Goal: Information Seeking & Learning: Learn about a topic

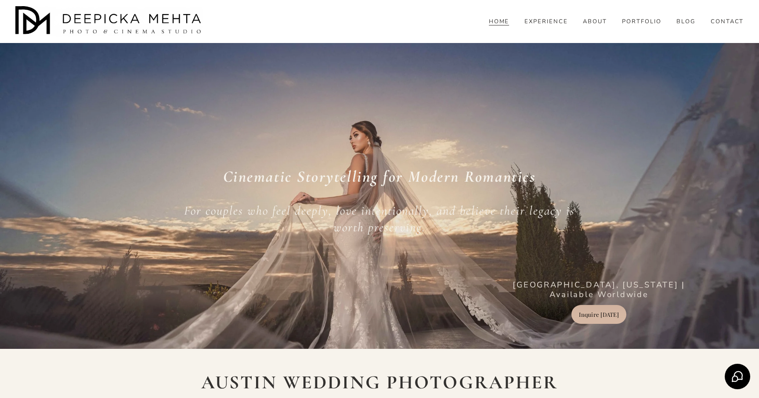
scroll to position [11, 0]
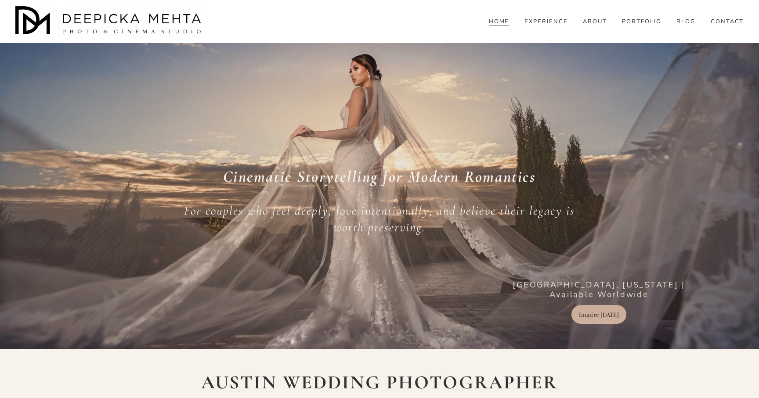
scroll to position [11, 0]
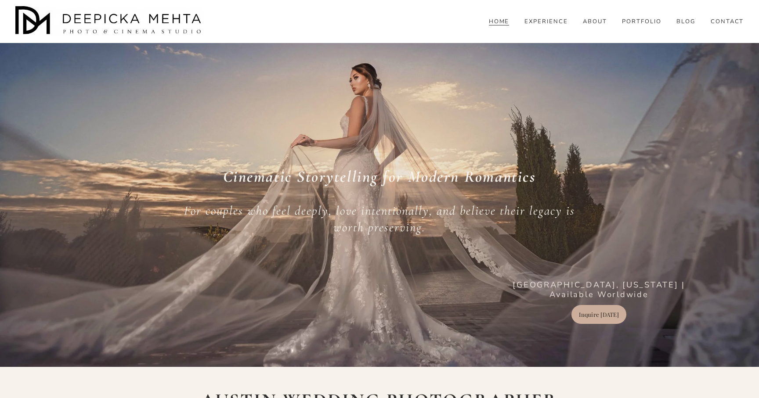
scroll to position [11, 0]
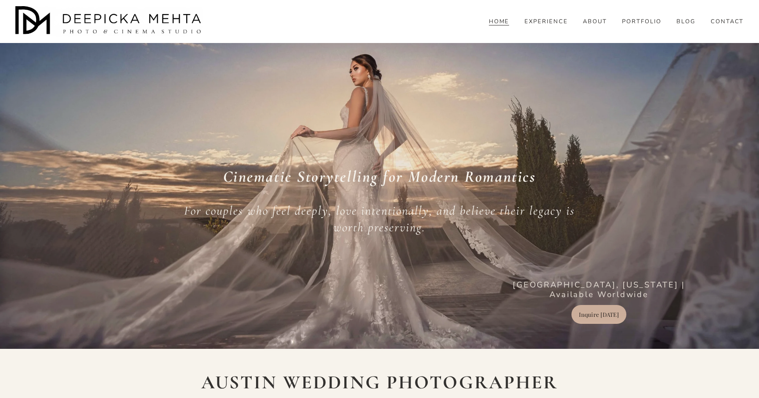
scroll to position [11, 0]
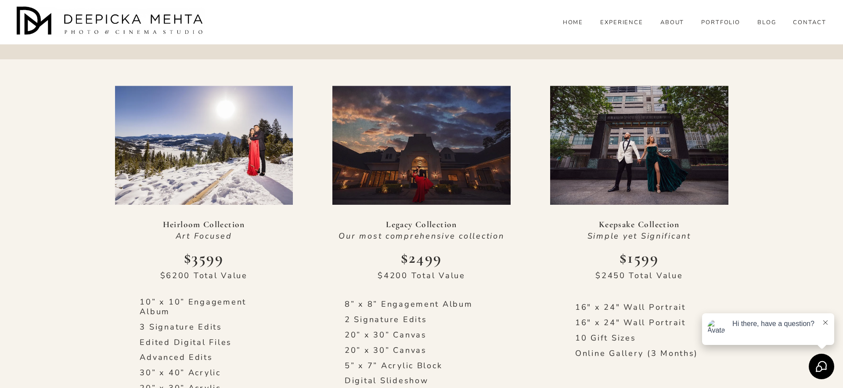
scroll to position [248, 0]
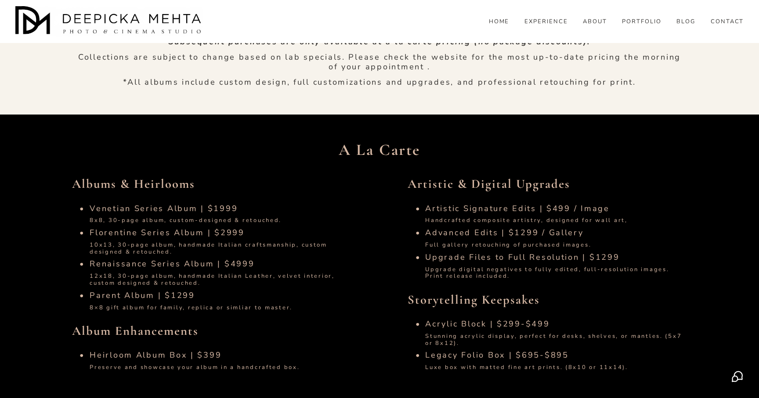
scroll to position [811, 0]
